Goal: Browse casually

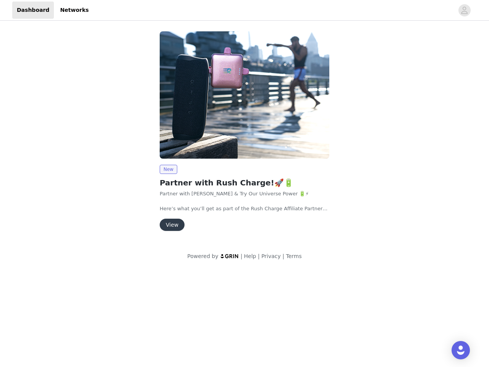
click at [245, 135] on img at bounding box center [245, 94] width 170 height 127
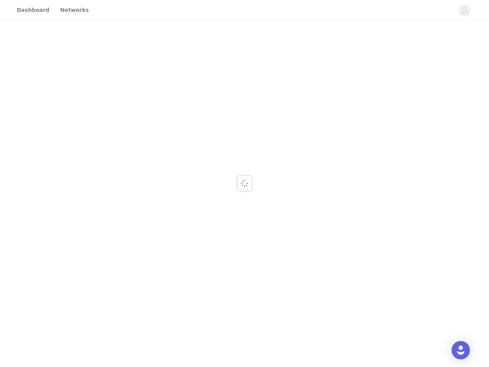
click at [465, 10] on div at bounding box center [244, 183] width 489 height 367
click at [245, 95] on div at bounding box center [244, 183] width 489 height 367
click at [168, 169] on div at bounding box center [244, 183] width 489 height 367
click at [172, 225] on div at bounding box center [244, 183] width 489 height 367
click at [461, 350] on img "Open Intercom Messenger" at bounding box center [461, 350] width 9 height 9
